Goal: Information Seeking & Learning: Understand process/instructions

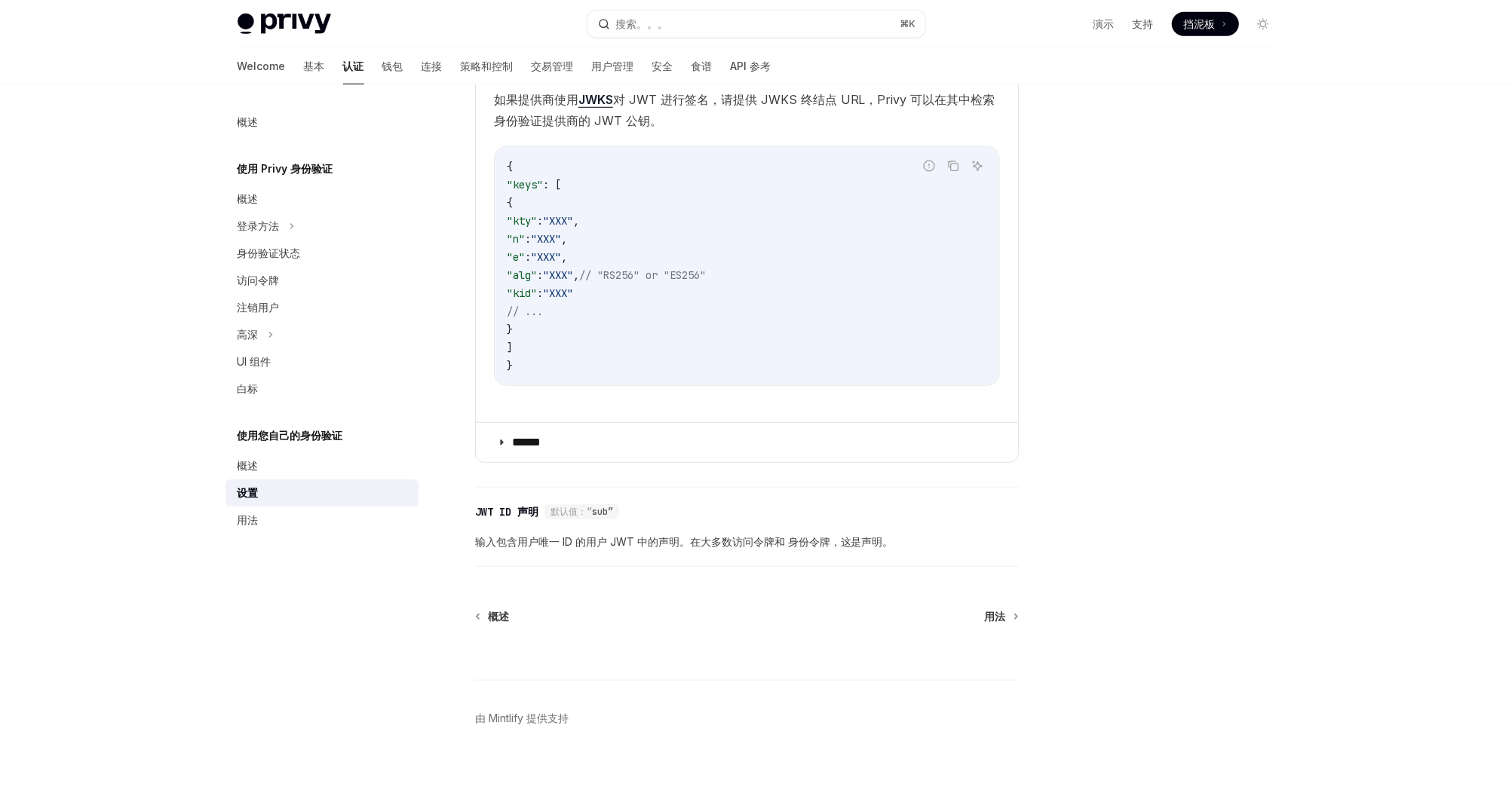
scroll to position [878, 0]
click at [358, 506] on link "设置" at bounding box center [322, 493] width 193 height 27
click at [358, 516] on div "用法" at bounding box center [324, 520] width 172 height 18
type textarea "*"
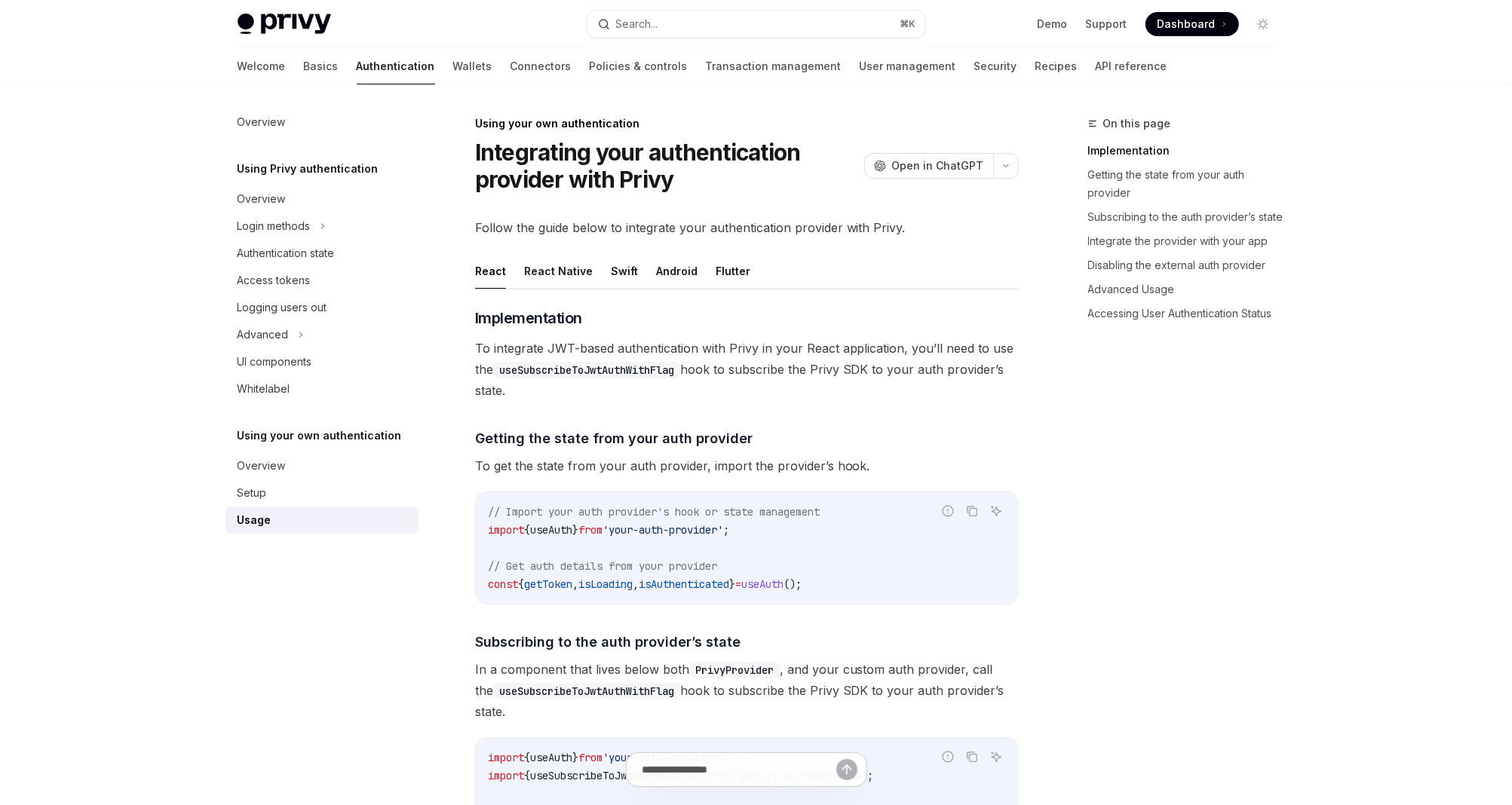
click at [330, 480] on link "Setup" at bounding box center [322, 493] width 193 height 27
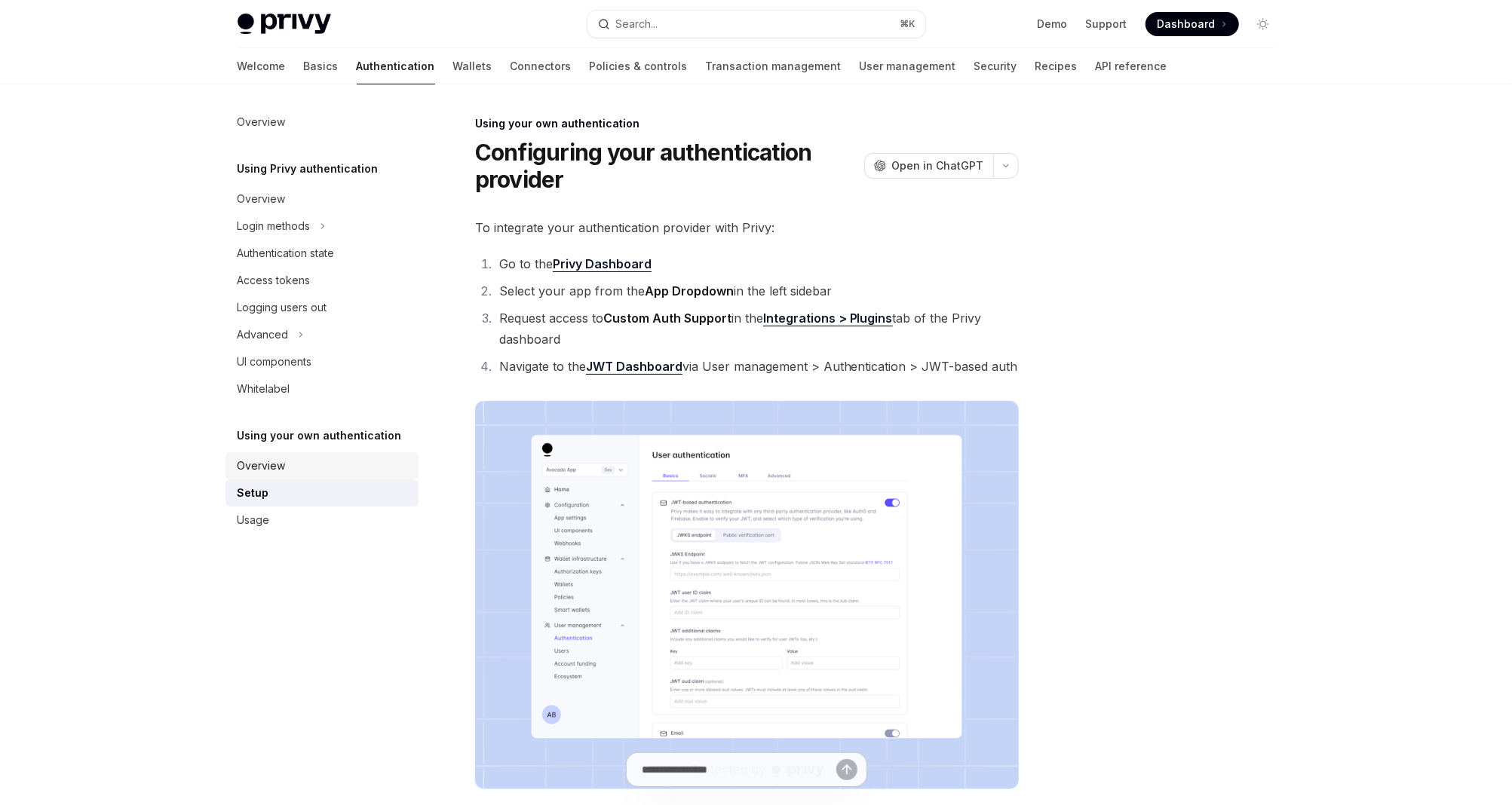
click at [330, 464] on div "Overview" at bounding box center [324, 465] width 172 height 18
type textarea "*"
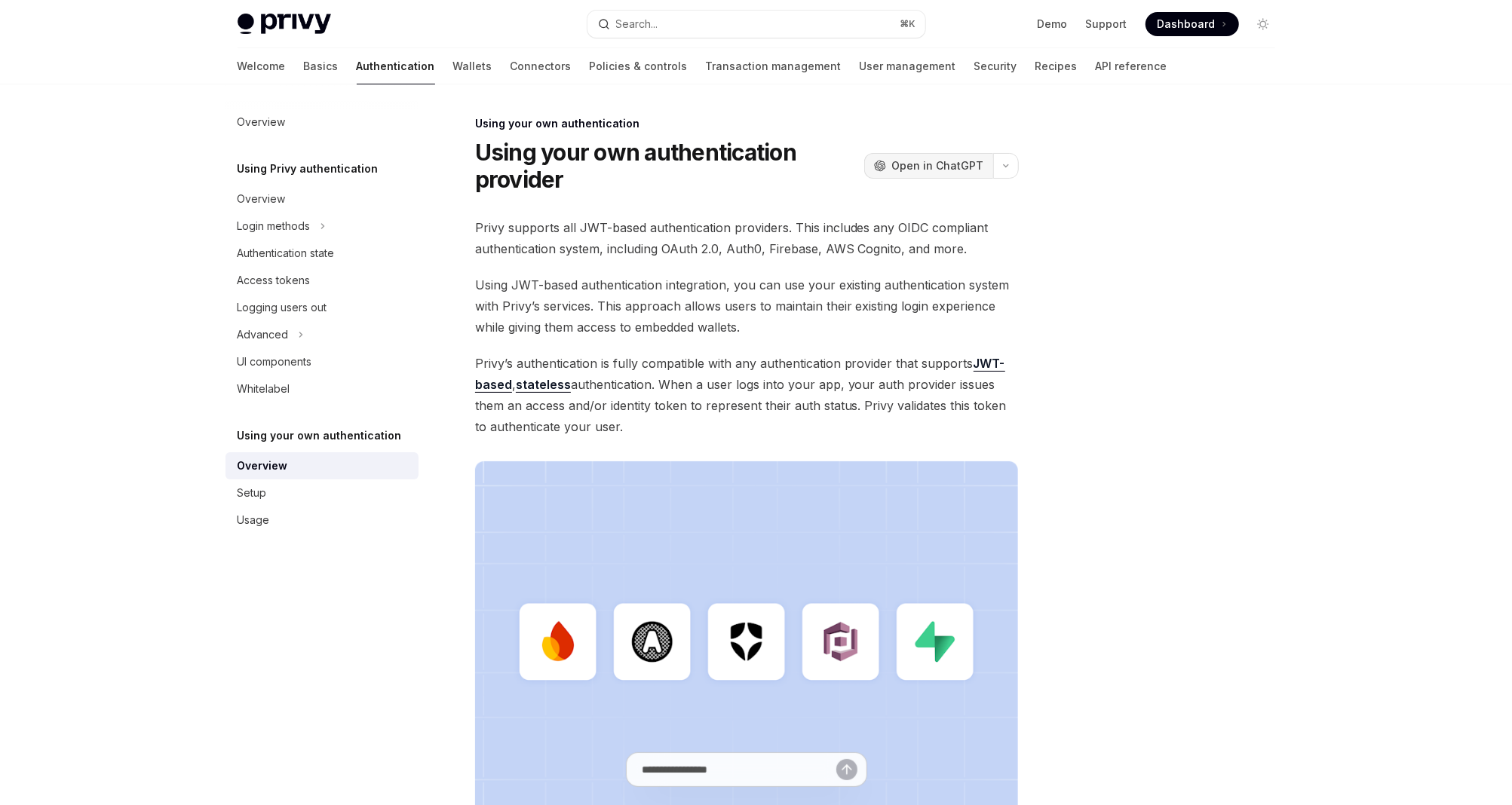
click at [945, 153] on button "OpenAI Open in ChatGPT" at bounding box center [929, 165] width 129 height 25
